Goal: Information Seeking & Learning: Check status

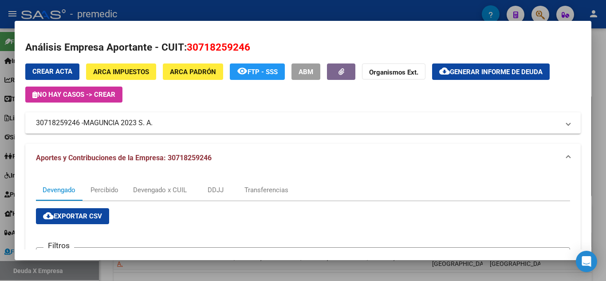
click at [604, 82] on div at bounding box center [303, 140] width 606 height 281
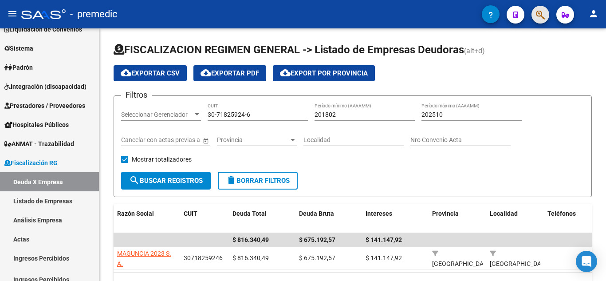
click at [546, 12] on button "button" at bounding box center [541, 15] width 18 height 18
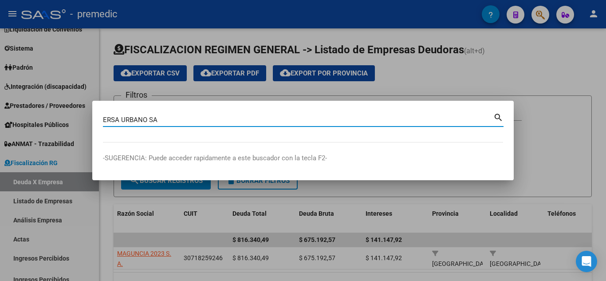
type input "ERSA URBANO SA"
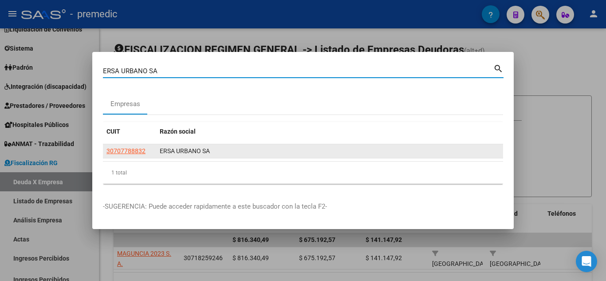
click at [122, 148] on span "30707788832" at bounding box center [126, 150] width 39 height 7
type textarea "30707788832"
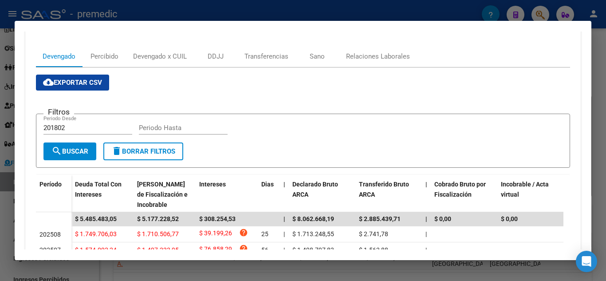
scroll to position [133, 0]
click at [270, 61] on div "Transferencias" at bounding box center [267, 57] width 44 height 10
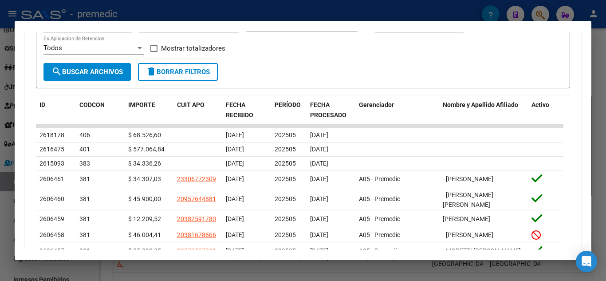
scroll to position [266, 0]
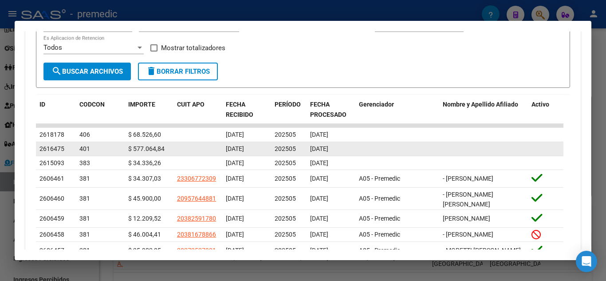
drag, startPoint x: 296, startPoint y: 148, endPoint x: 292, endPoint y: 148, distance: 4.9
click at [292, 148] on div "202505" at bounding box center [289, 149] width 28 height 10
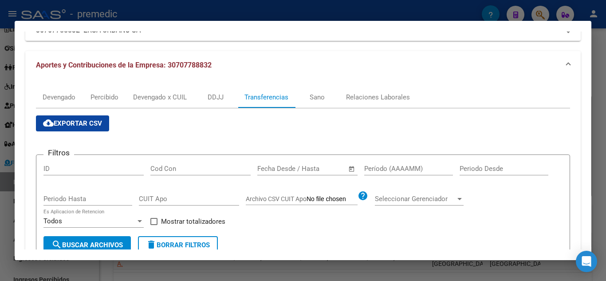
scroll to position [89, 0]
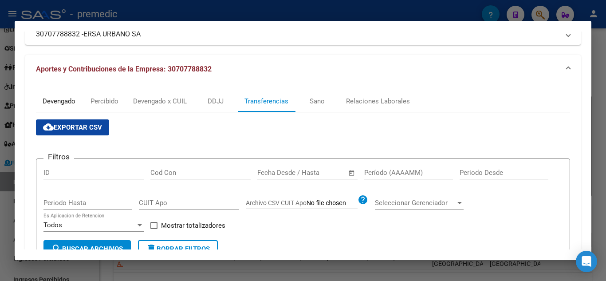
click at [59, 106] on div "Devengado" at bounding box center [59, 101] width 46 height 21
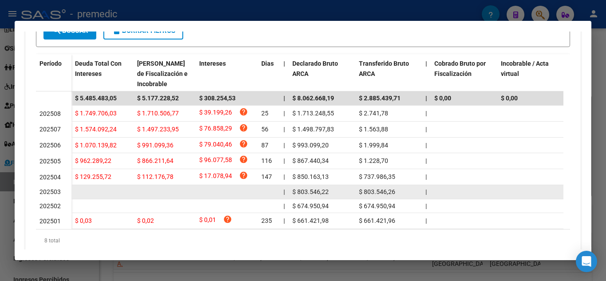
scroll to position [257, 0]
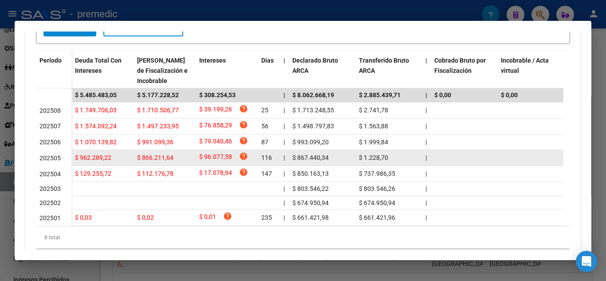
drag, startPoint x: 362, startPoint y: 160, endPoint x: 399, endPoint y: 159, distance: 37.3
click at [399, 159] on div "$ 1.228,70" at bounding box center [388, 158] width 59 height 10
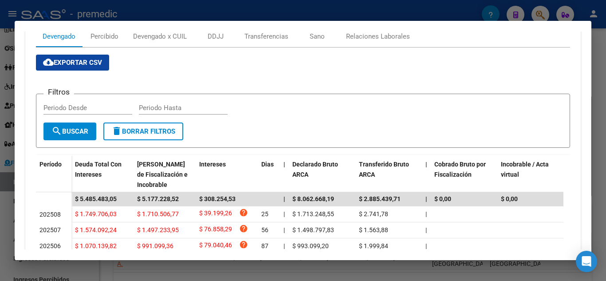
scroll to position [124, 0]
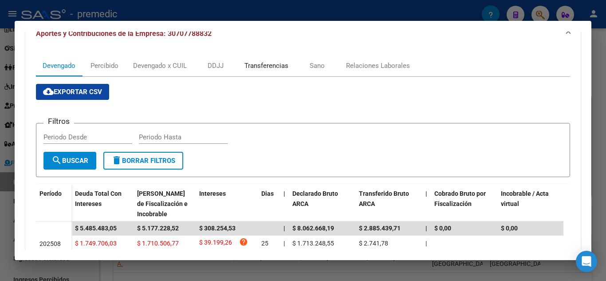
click at [280, 65] on div "Transferencias" at bounding box center [267, 66] width 44 height 10
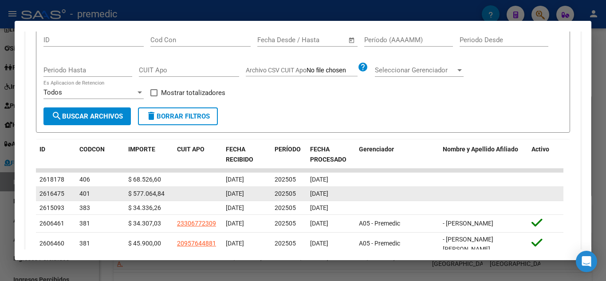
scroll to position [222, 0]
drag, startPoint x: 154, startPoint y: 192, endPoint x: 186, endPoint y: 192, distance: 32.0
click at [186, 192] on div "2616475 401 $ 577.064,84 [DATE] 202505 [DATE]" at bounding box center [300, 193] width 528 height 14
drag, startPoint x: 241, startPoint y: 190, endPoint x: 350, endPoint y: 190, distance: 109.6
click at [350, 190] on div "2616475 401 $ 577.064,84 [DATE] 202505 [DATE]" at bounding box center [300, 193] width 528 height 14
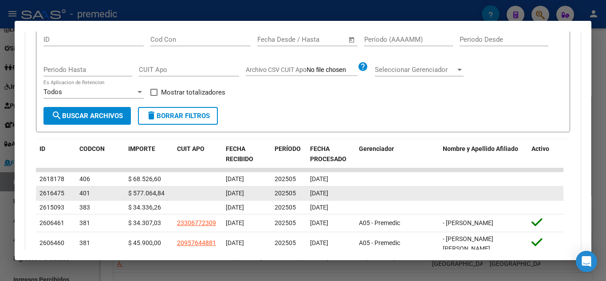
click at [328, 192] on span "[DATE]" at bounding box center [319, 193] width 18 height 7
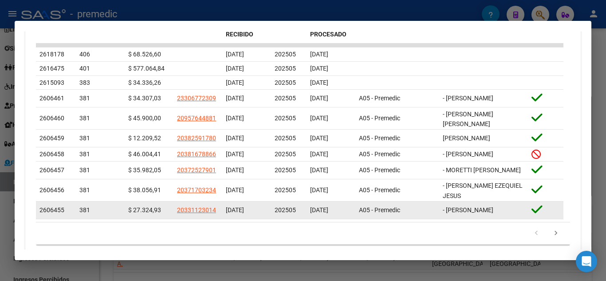
scroll to position [355, 0]
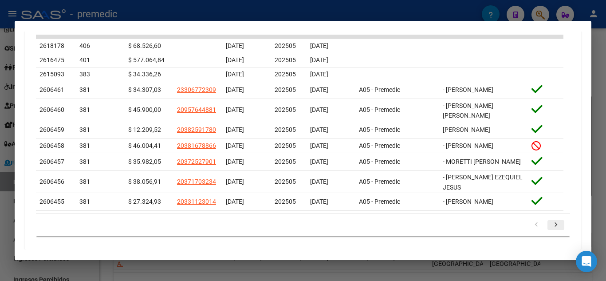
click at [550, 227] on icon "go to next page" at bounding box center [556, 226] width 12 height 11
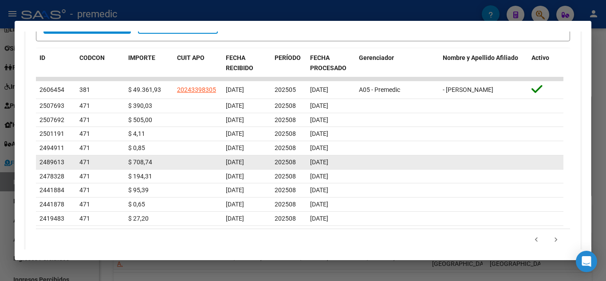
scroll to position [300, 0]
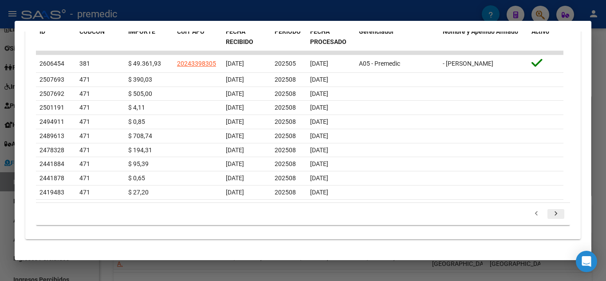
click at [551, 209] on icon "go to next page" at bounding box center [556, 214] width 12 height 11
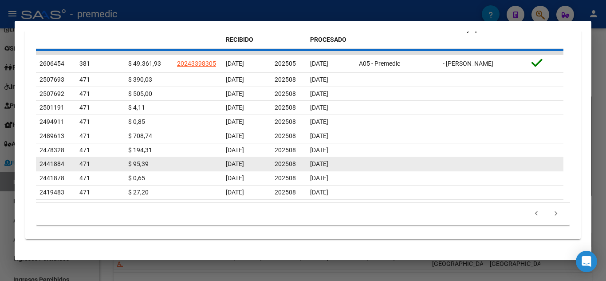
scroll to position [336, 0]
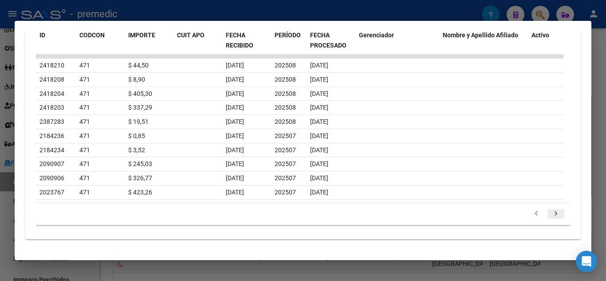
click at [551, 213] on icon "go to next page" at bounding box center [556, 214] width 12 height 11
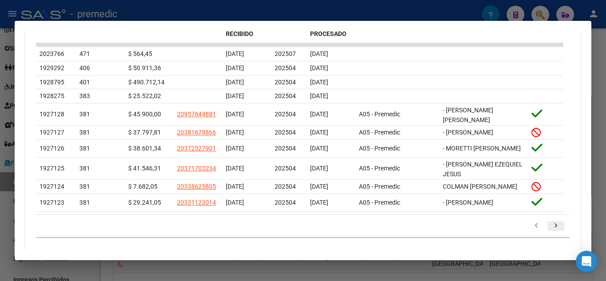
scroll to position [344, 0]
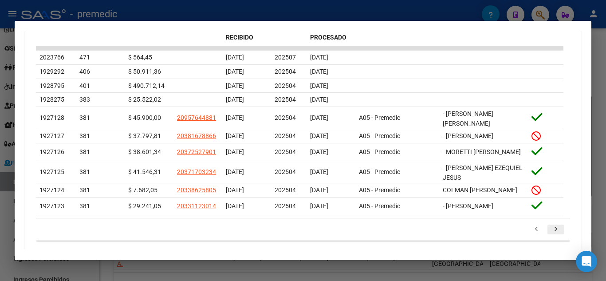
click at [552, 227] on icon "go to next page" at bounding box center [556, 230] width 12 height 11
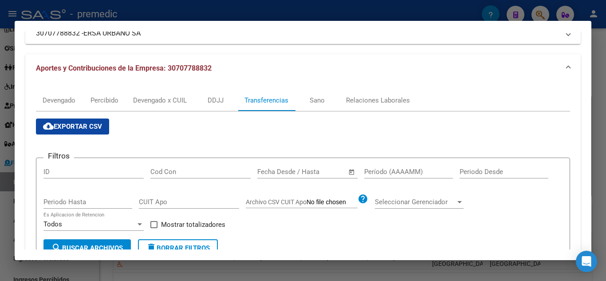
scroll to position [89, 0]
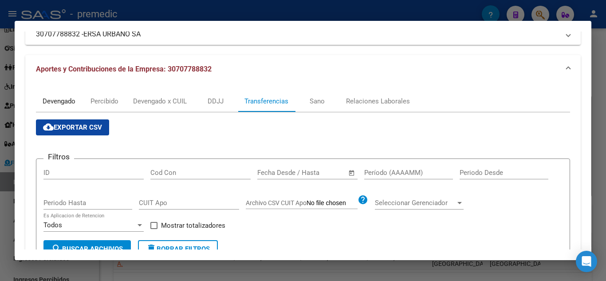
click at [63, 103] on div "Devengado" at bounding box center [59, 101] width 33 height 10
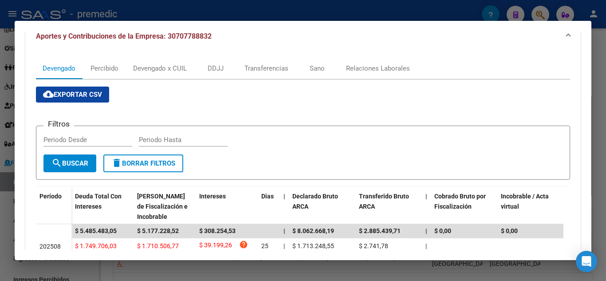
scroll to position [68, 0]
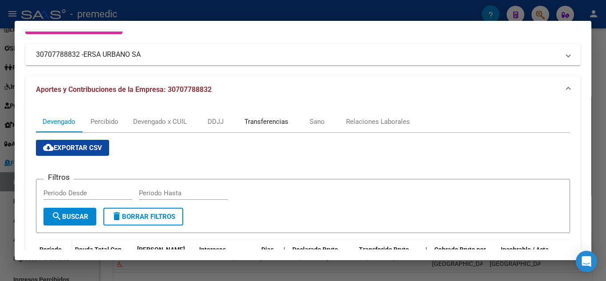
click at [281, 117] on div "Transferencias" at bounding box center [267, 122] width 44 height 10
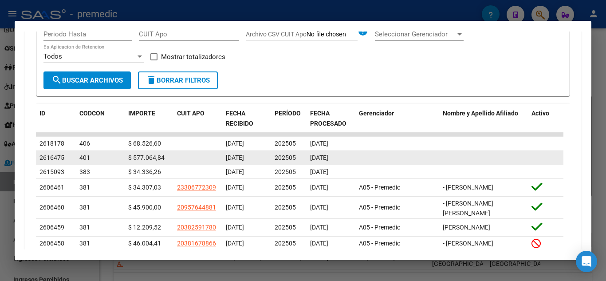
scroll to position [266, 0]
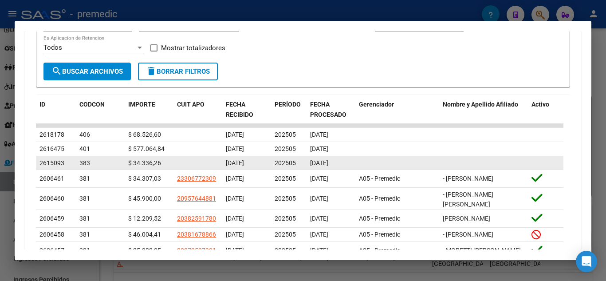
drag, startPoint x: 318, startPoint y: 132, endPoint x: 351, endPoint y: 160, distance: 42.8
click at [352, 159] on datatable-scroller "2618178 406 $ 68.526,60 [DATE] 202505 [DATE] 2616475 401 $ 577.064,84 [DATE] 20…" at bounding box center [300, 211] width 528 height 175
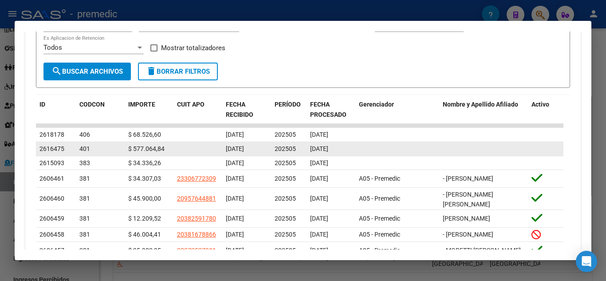
click at [244, 146] on span "[DATE]" at bounding box center [235, 148] width 18 height 7
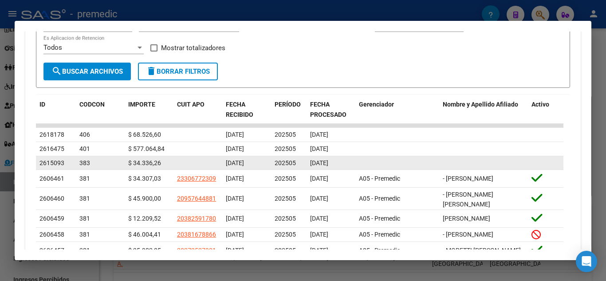
drag, startPoint x: 182, startPoint y: 130, endPoint x: 344, endPoint y: 169, distance: 165.7
click at [344, 169] on datatable-scroller "2618178 406 $ 68.526,60 [DATE] 202505 [DATE] 2616475 401 $ 577.064,84 [DATE] 20…" at bounding box center [300, 211] width 528 height 175
click at [303, 161] on div "202505" at bounding box center [289, 163] width 28 height 10
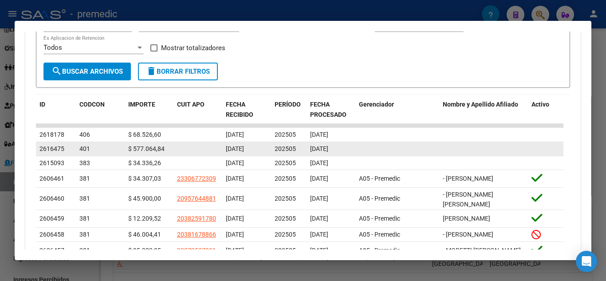
drag, startPoint x: 139, startPoint y: 146, endPoint x: 169, endPoint y: 146, distance: 29.3
click at [169, 146] on div "2616475 401 $ 577.064,84 [DATE] 202505 [DATE]" at bounding box center [300, 149] width 528 height 14
drag, startPoint x: 305, startPoint y: 146, endPoint x: 340, endPoint y: 147, distance: 35.5
click at [340, 147] on div "2616475 401 $ 577.064,84 [DATE] 202505 [DATE]" at bounding box center [300, 149] width 528 height 14
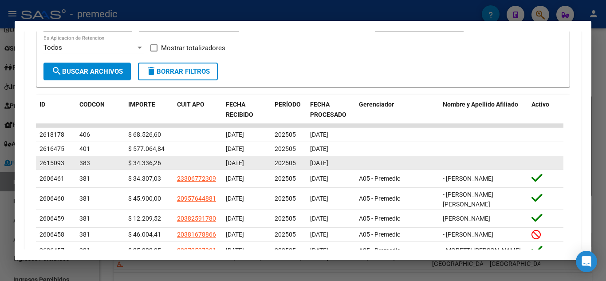
click at [327, 167] on div "[DATE]" at bounding box center [331, 163] width 42 height 10
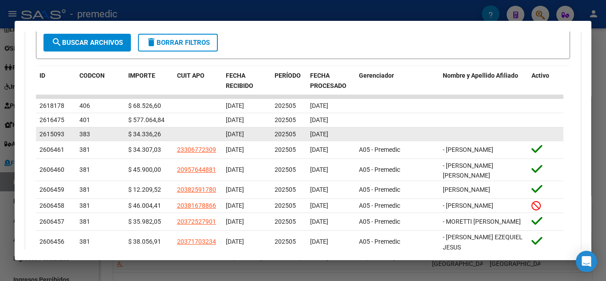
scroll to position [311, 0]
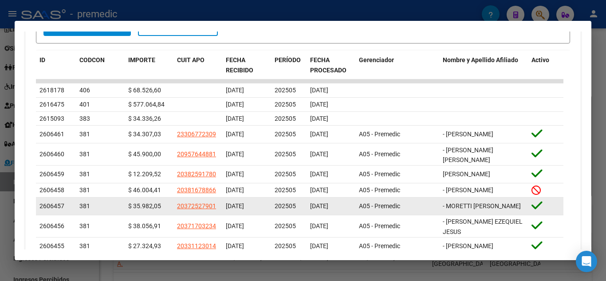
drag, startPoint x: 314, startPoint y: 134, endPoint x: 332, endPoint y: 205, distance: 73.3
click at [336, 228] on datatable-scroller "2618178 406 $ 68.526,60 [DATE] 202505 [DATE] 2616475 401 $ 577.064,84 [DATE] 20…" at bounding box center [300, 166] width 528 height 175
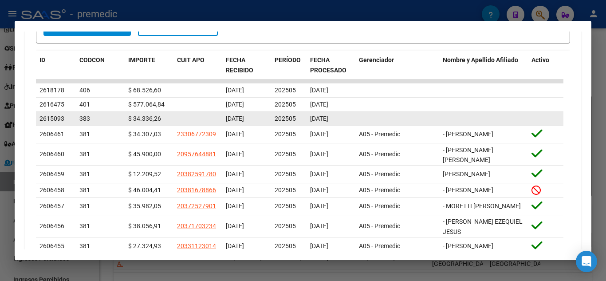
click at [322, 125] on datatable-body-cell "[DATE]" at bounding box center [331, 119] width 49 height 14
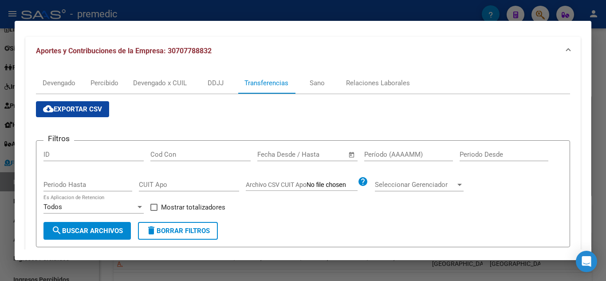
scroll to position [106, 0]
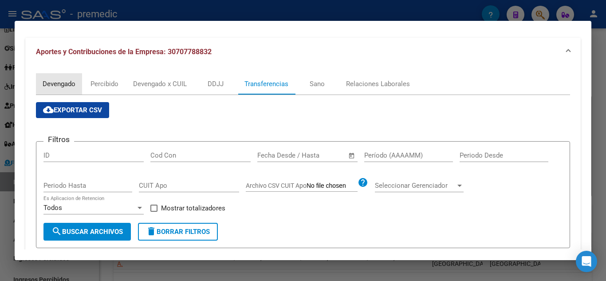
click at [63, 83] on div "Devengado" at bounding box center [59, 84] width 33 height 10
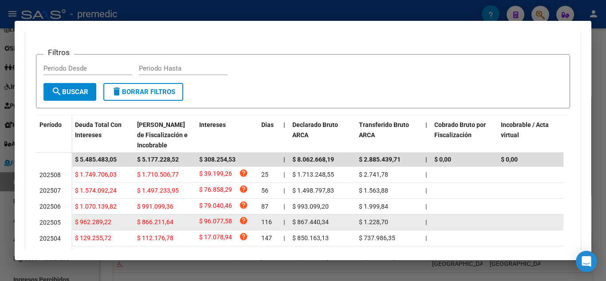
scroll to position [213, 0]
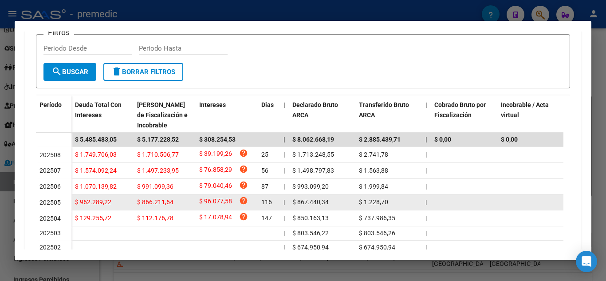
drag, startPoint x: 77, startPoint y: 201, endPoint x: 117, endPoint y: 201, distance: 39.5
click at [117, 201] on div "$ 962.289,22" at bounding box center [102, 202] width 55 height 10
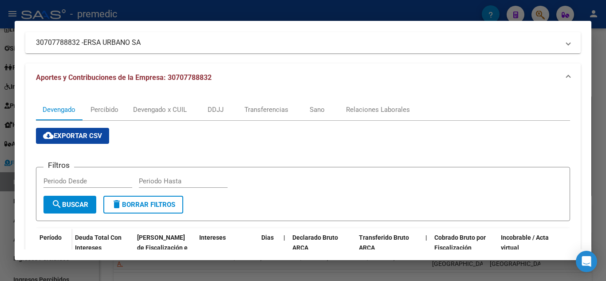
scroll to position [80, 0]
click at [280, 107] on div "Transferencias" at bounding box center [267, 110] width 44 height 10
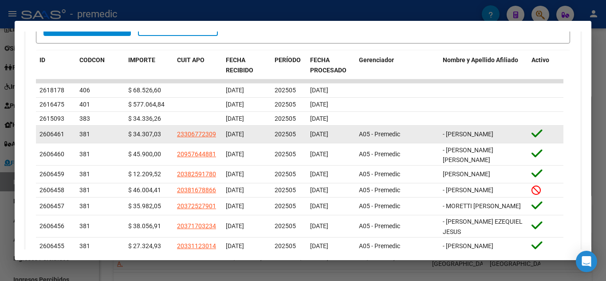
scroll to position [355, 0]
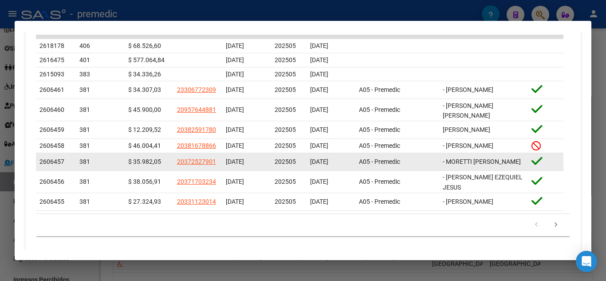
drag, startPoint x: 156, startPoint y: 208, endPoint x: 142, endPoint y: 160, distance: 50.2
click at [144, 163] on datatable-scroller "2618178 406 $ 68.526,60 [DATE] 202505 [DATE] 2616475 401 $ 577.064,84 [DATE] 20…" at bounding box center [300, 122] width 528 height 175
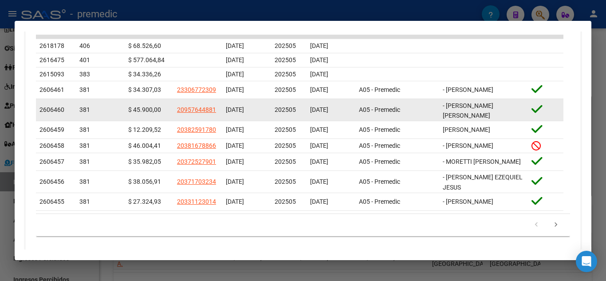
click at [130, 117] on datatable-body-cell "$ 45.900,00" at bounding box center [149, 110] width 49 height 22
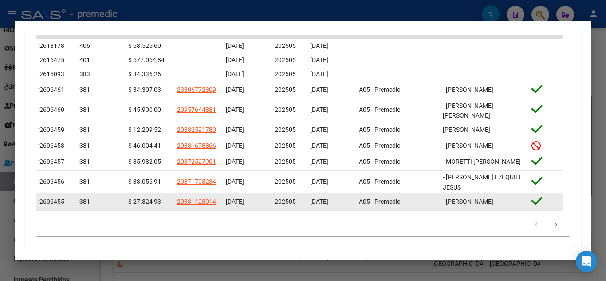
drag, startPoint x: 125, startPoint y: 42, endPoint x: 167, endPoint y: 203, distance: 166.5
click at [167, 203] on datatable-scroller "2618178 406 $ 68.526,60 [DATE] 202505 [DATE] 2616475 401 $ 577.064,84 [DATE] 20…" at bounding box center [300, 122] width 528 height 175
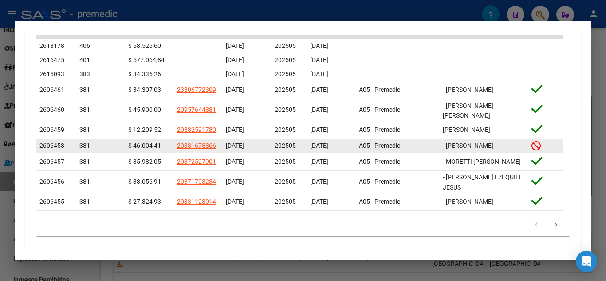
drag, startPoint x: 139, startPoint y: 199, endPoint x: 148, endPoint y: 155, distance: 44.8
click at [138, 198] on datatable-body-cell "$ 27.324,93" at bounding box center [149, 201] width 49 height 17
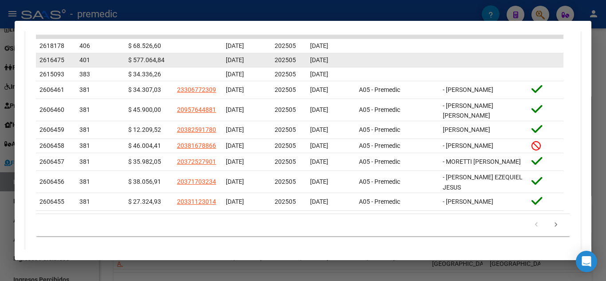
click at [91, 54] on datatable-body-cell "401" at bounding box center [91, 60] width 31 height 14
click at [82, 57] on span "401" at bounding box center [84, 59] width 11 height 7
drag, startPoint x: 148, startPoint y: 57, endPoint x: 121, endPoint y: 59, distance: 26.8
click at [162, 60] on span "$ 577.064,84" at bounding box center [146, 59] width 36 height 7
click at [76, 58] on datatable-body-cell "401" at bounding box center [91, 60] width 31 height 14
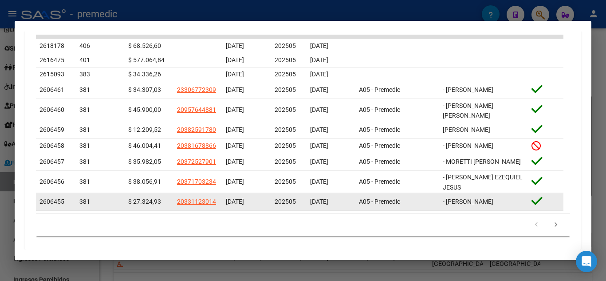
drag, startPoint x: 139, startPoint y: 40, endPoint x: 156, endPoint y: 209, distance: 170.3
click at [156, 209] on datatable-scroller "2618178 406 $ 68.526,60 [DATE] 202505 [DATE] 2616475 401 $ 577.064,84 [DATE] 20…" at bounding box center [300, 122] width 528 height 175
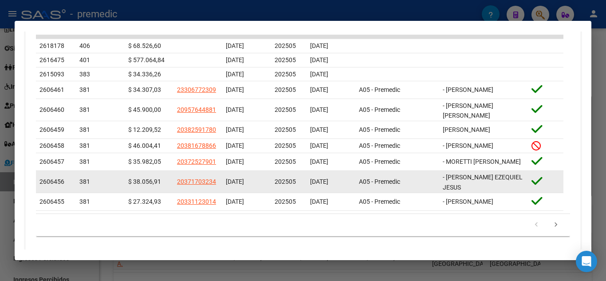
click at [145, 180] on datatable-body-cell "$ 38.056,91" at bounding box center [149, 182] width 49 height 22
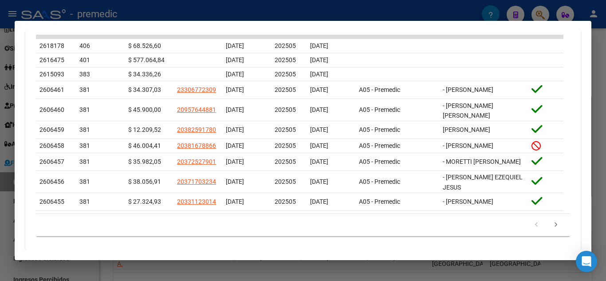
click at [550, 231] on icon "go to next page" at bounding box center [556, 226] width 12 height 11
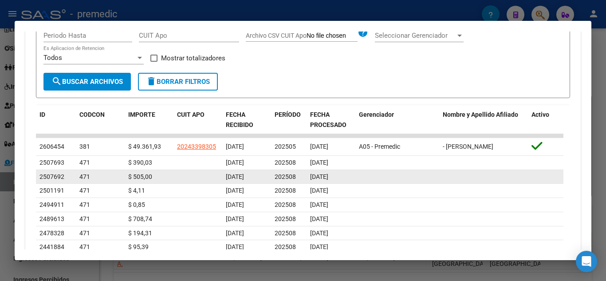
scroll to position [255, 0]
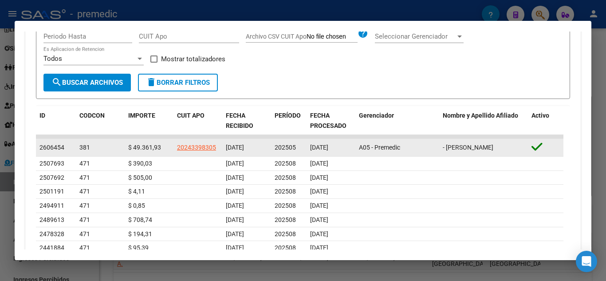
drag, startPoint x: 308, startPoint y: 149, endPoint x: 117, endPoint y: 149, distance: 190.8
click at [117, 149] on div "2606454 381 $ 49.361,93 20243398305 [DATE] 202505 [DATE] A05 - Premedic - [PERS…" at bounding box center [300, 148] width 528 height 18
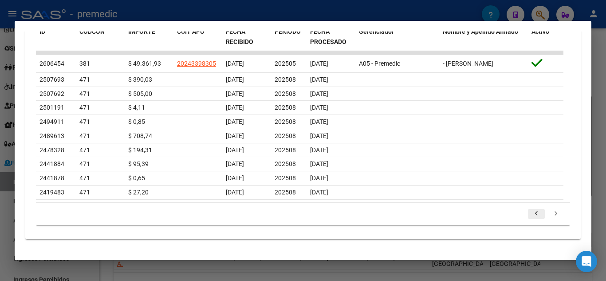
click at [531, 219] on icon "go to previous page" at bounding box center [537, 214] width 12 height 11
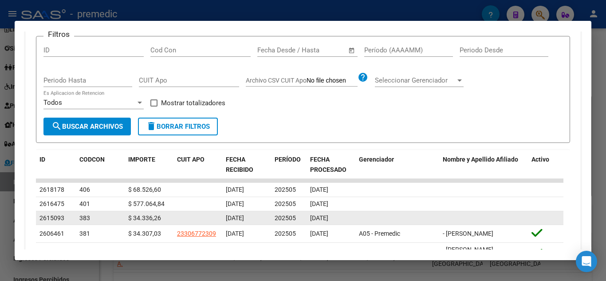
scroll to position [255, 0]
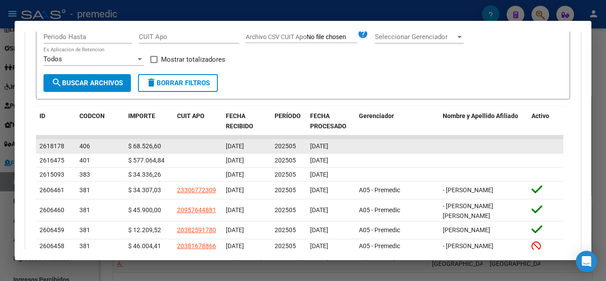
click at [136, 153] on datatable-body-cell "$ 68.526,60" at bounding box center [149, 146] width 49 height 14
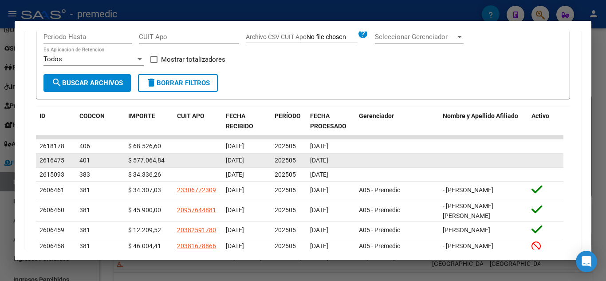
drag, startPoint x: 130, startPoint y: 157, endPoint x: 171, endPoint y: 159, distance: 41.8
click at [171, 159] on datatable-body-cell "$ 577.064,84" at bounding box center [149, 161] width 49 height 14
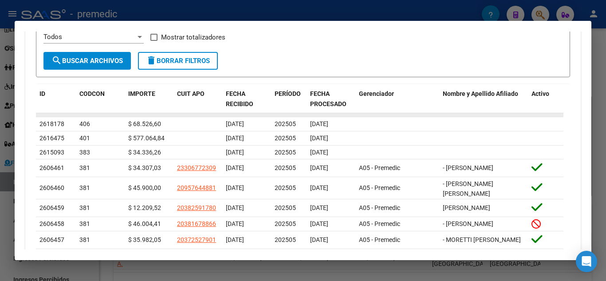
scroll to position [299, 0]
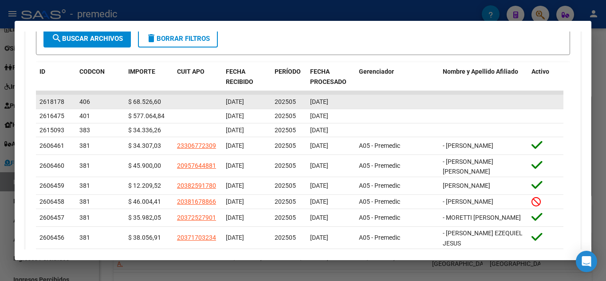
click at [138, 102] on span "$ 68.526,60" at bounding box center [144, 101] width 33 height 7
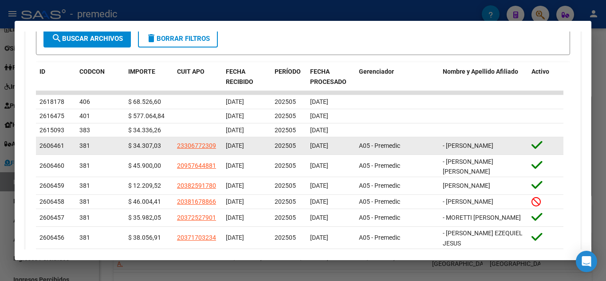
drag, startPoint x: 142, startPoint y: 119, endPoint x: 158, endPoint y: 138, distance: 24.3
click at [142, 119] on span "$ 577.064,84" at bounding box center [146, 115] width 36 height 7
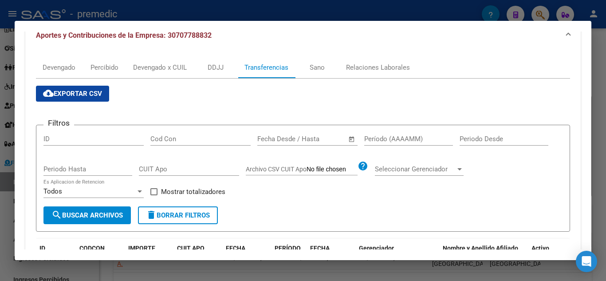
scroll to position [122, 0]
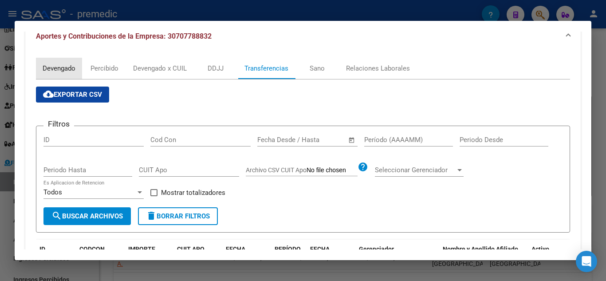
click at [67, 69] on div "Devengado" at bounding box center [59, 68] width 33 height 10
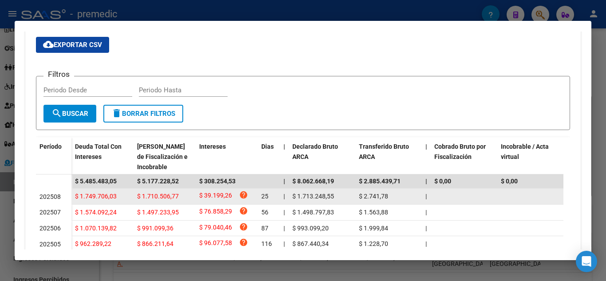
scroll to position [266, 0]
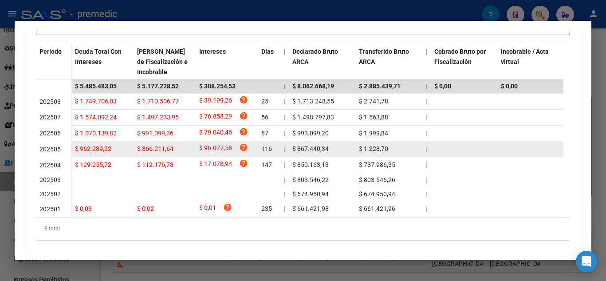
drag, startPoint x: 75, startPoint y: 148, endPoint x: 117, endPoint y: 154, distance: 42.1
click at [117, 154] on datatable-body-cell "$ 962.289,22" at bounding box center [102, 149] width 62 height 16
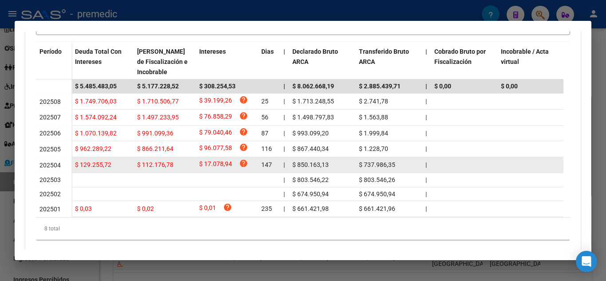
drag, startPoint x: 135, startPoint y: 167, endPoint x: 142, endPoint y: 167, distance: 6.2
click at [142, 167] on div "$ 129.255,72 $ 112.176,78 $ 17.078,94 help 147 | $ 850.163,13 $ 737.986,35 | | …" at bounding box center [601, 165] width 1061 height 16
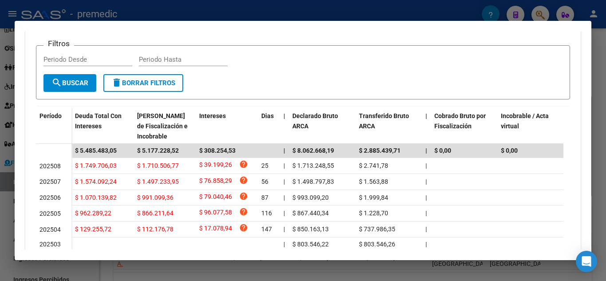
scroll to position [133, 0]
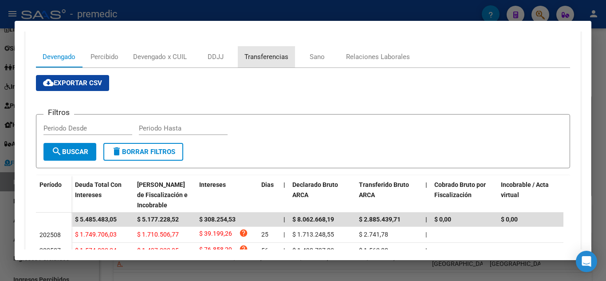
click at [273, 55] on div "Transferencias" at bounding box center [267, 57] width 44 height 10
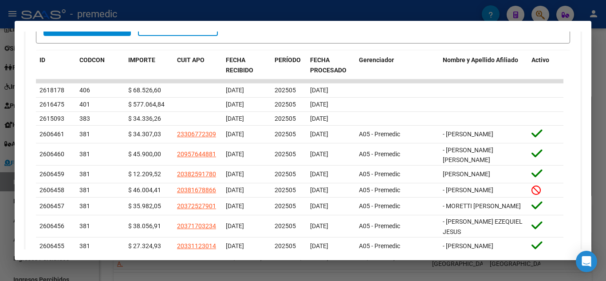
scroll to position [372, 0]
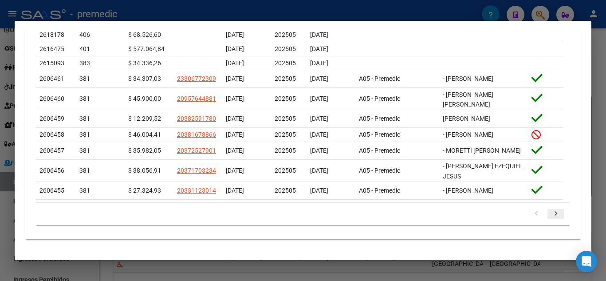
click at [553, 212] on icon "go to next page" at bounding box center [556, 214] width 12 height 11
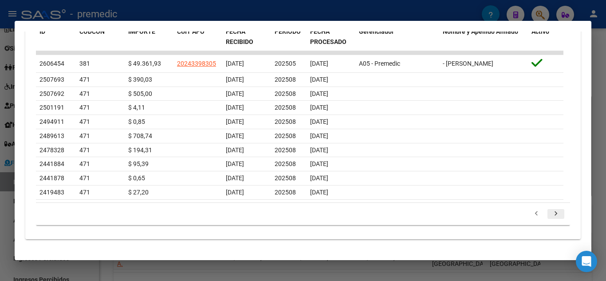
scroll to position [344, 0]
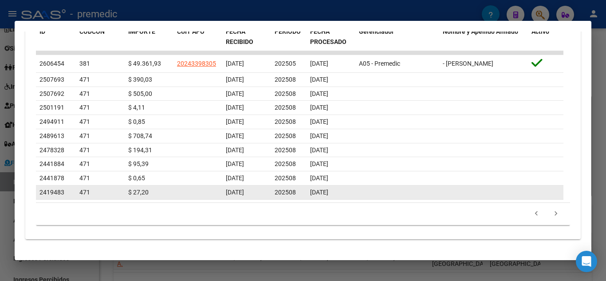
drag, startPoint x: 149, startPoint y: 79, endPoint x: 151, endPoint y: 186, distance: 107.0
click at [151, 186] on datatable-scroller "2606454 381 $ 49.361,93 20243398305 [DATE] 202505 [DATE] A05 - Premedic - [PERS…" at bounding box center [300, 125] width 528 height 149
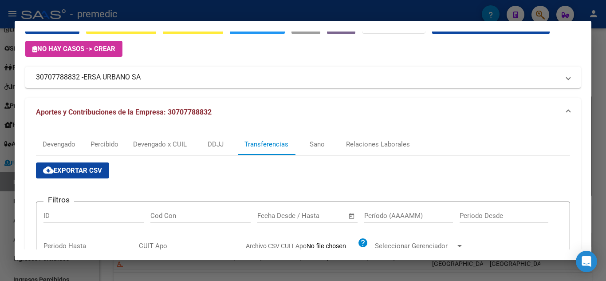
scroll to position [33, 0]
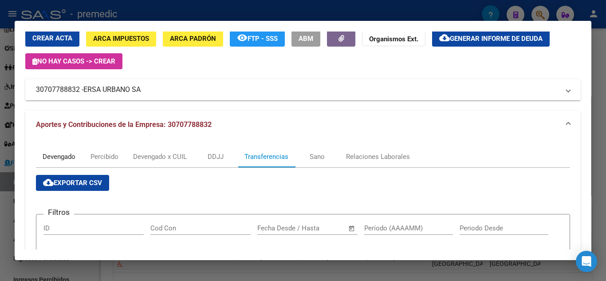
click at [60, 160] on div "Devengado" at bounding box center [59, 157] width 33 height 10
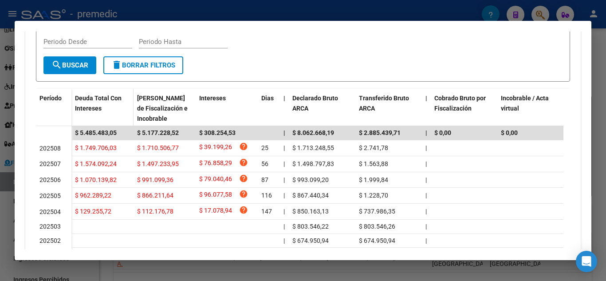
scroll to position [266, 0]
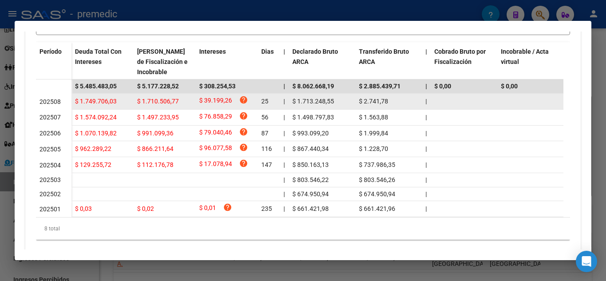
drag, startPoint x: 76, startPoint y: 100, endPoint x: 137, endPoint y: 100, distance: 60.8
click at [137, 100] on div "$ 1.749.706,03 $ 1.710.506,77 $ 39.199,26 help 25 | $ 1.713.248,55 $ 2.741,78 |…" at bounding box center [601, 102] width 1061 height 16
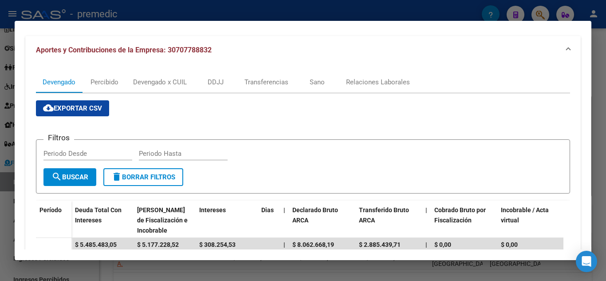
scroll to position [133, 0]
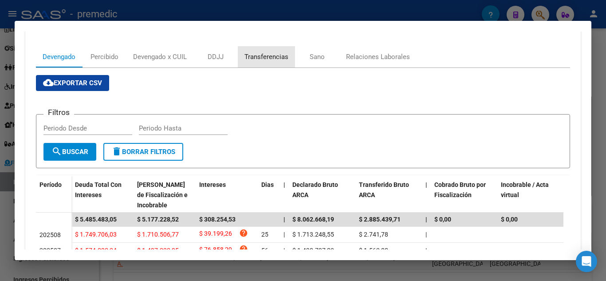
click at [280, 55] on div "Transferencias" at bounding box center [267, 57] width 44 height 10
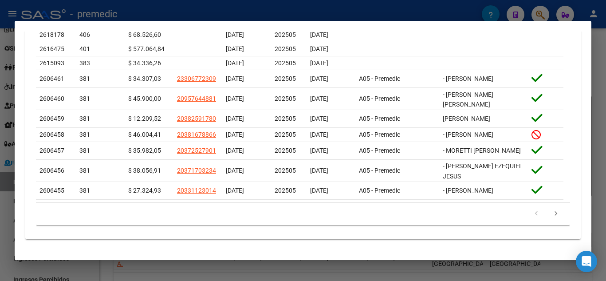
click at [552, 213] on icon "go to next page" at bounding box center [556, 214] width 12 height 11
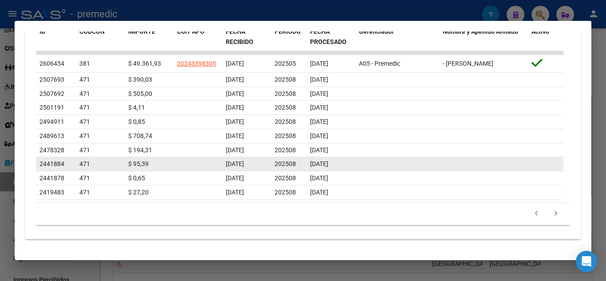
scroll to position [344, 0]
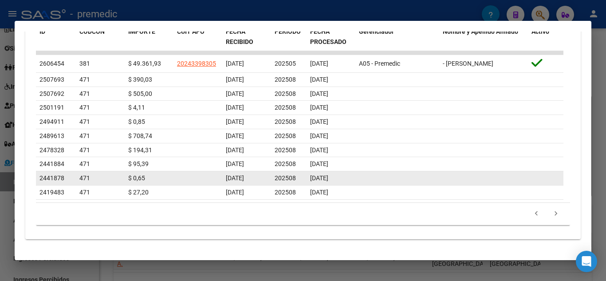
drag, startPoint x: 228, startPoint y: 78, endPoint x: 254, endPoint y: 176, distance: 101.0
click at [373, 205] on div "ID CODCON IMPORTE CUIT APO FECHA RECIBIDO PERÍODO FECHA PROCESADO Gerenciador N…" at bounding box center [303, 123] width 534 height 203
click at [244, 176] on span "[DATE]" at bounding box center [235, 177] width 18 height 7
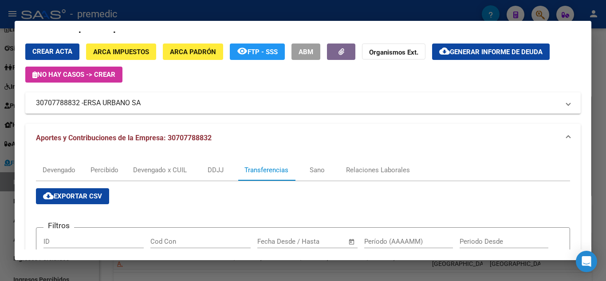
scroll to position [0, 0]
